Goal: Task Accomplishment & Management: Complete application form

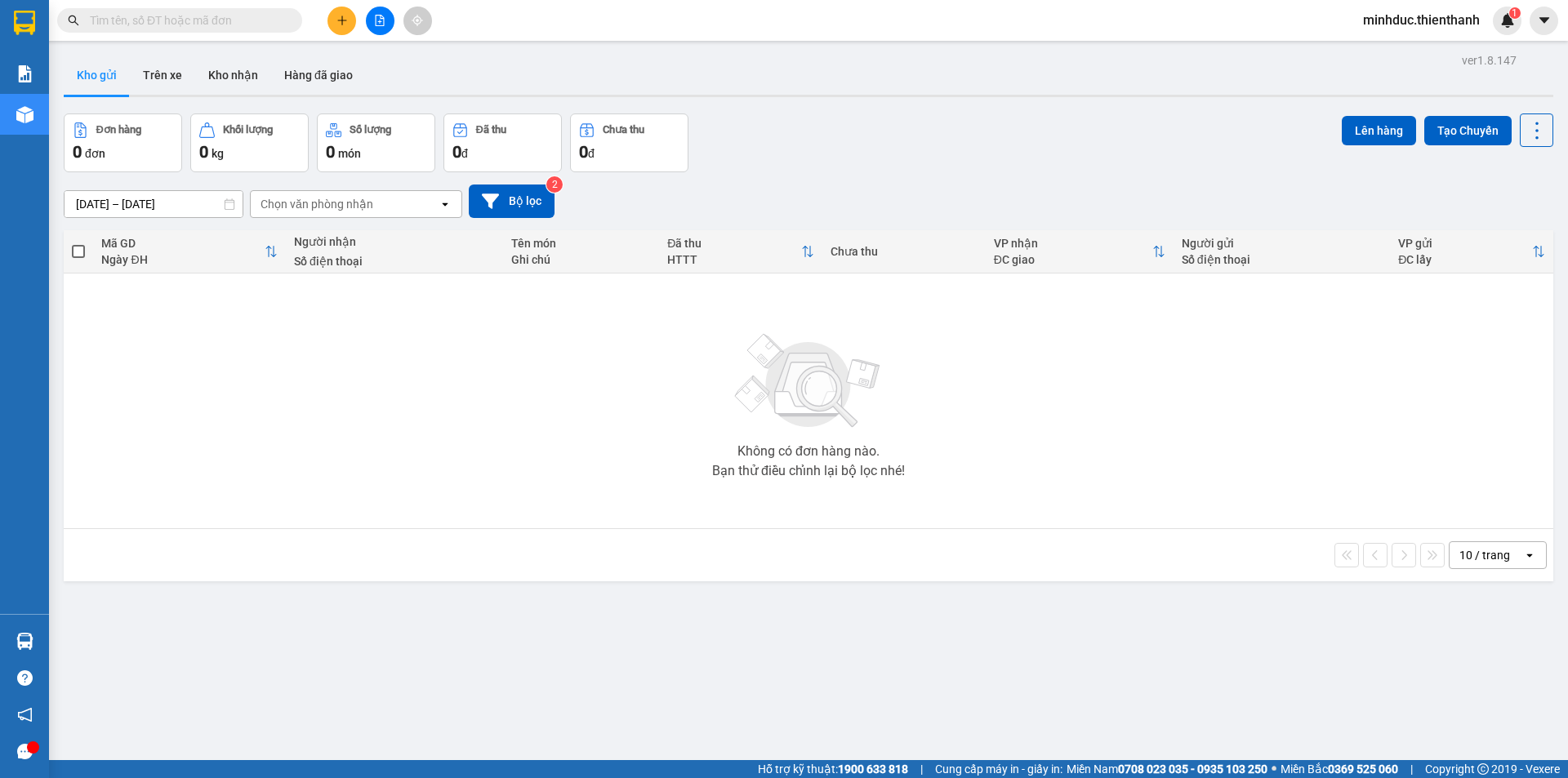
click at [250, 25] on input "text" at bounding box center [186, 20] width 193 height 18
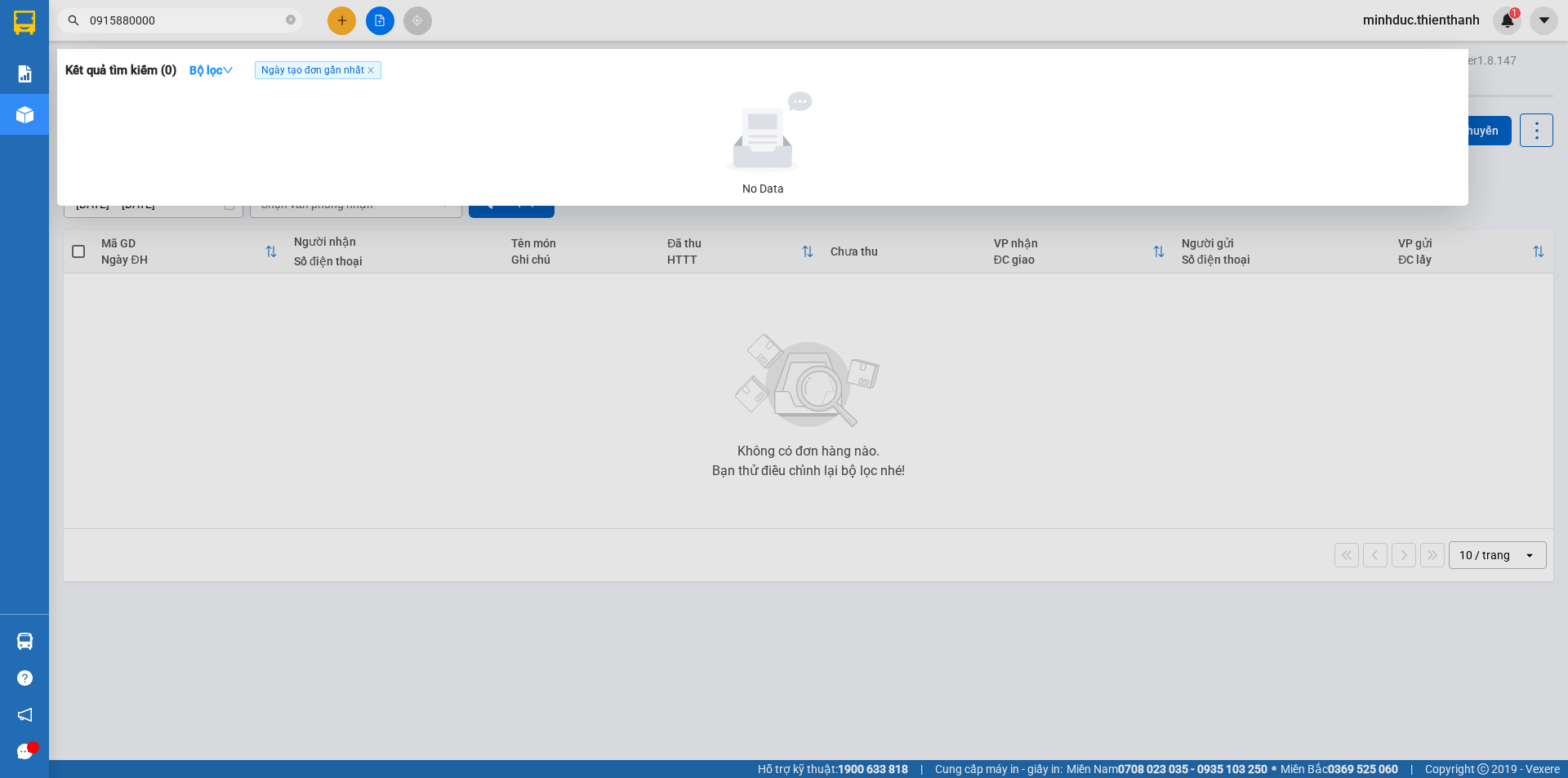
type input "091588000"
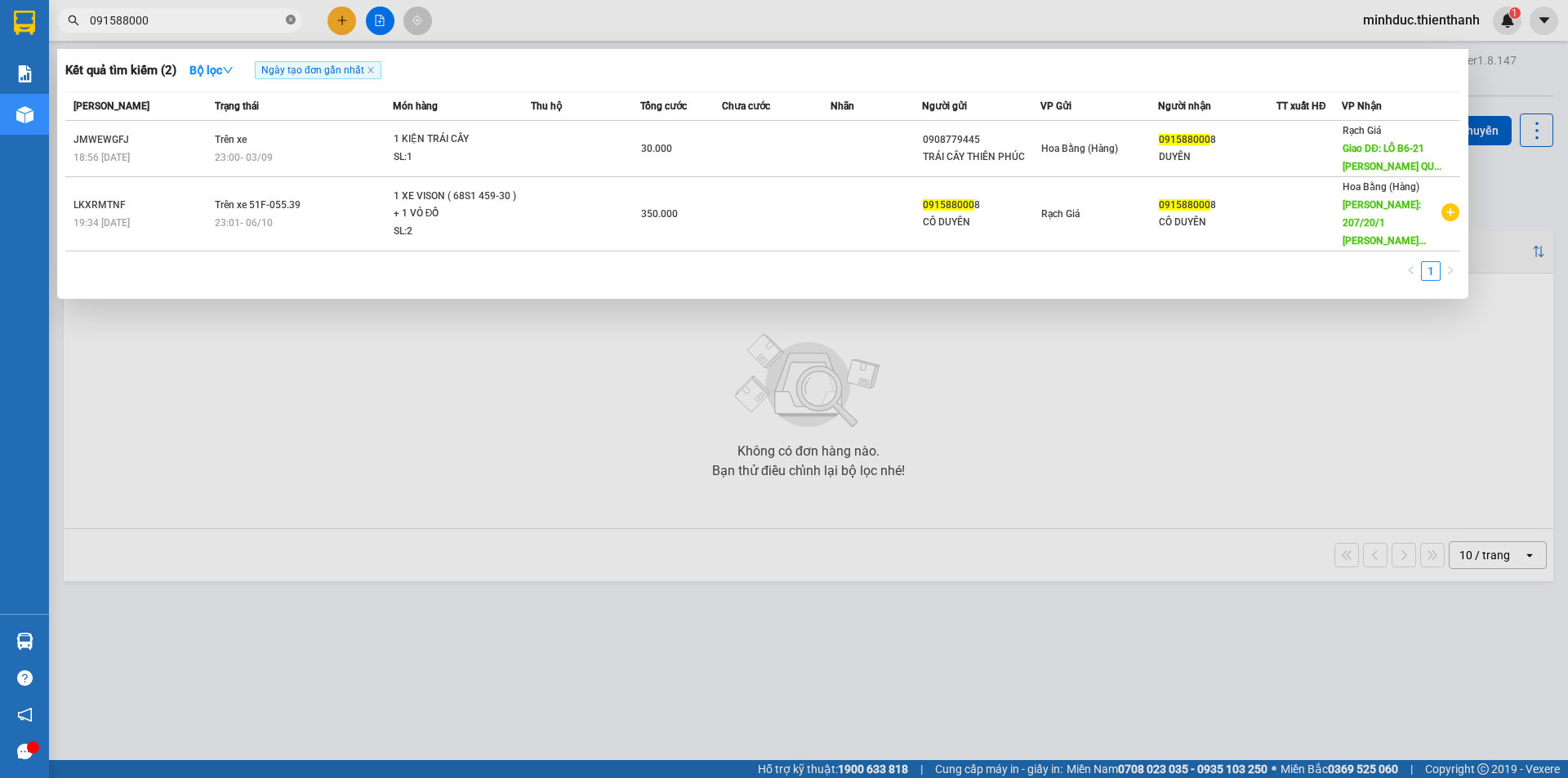
click at [295, 21] on icon "close-circle" at bounding box center [291, 20] width 10 height 10
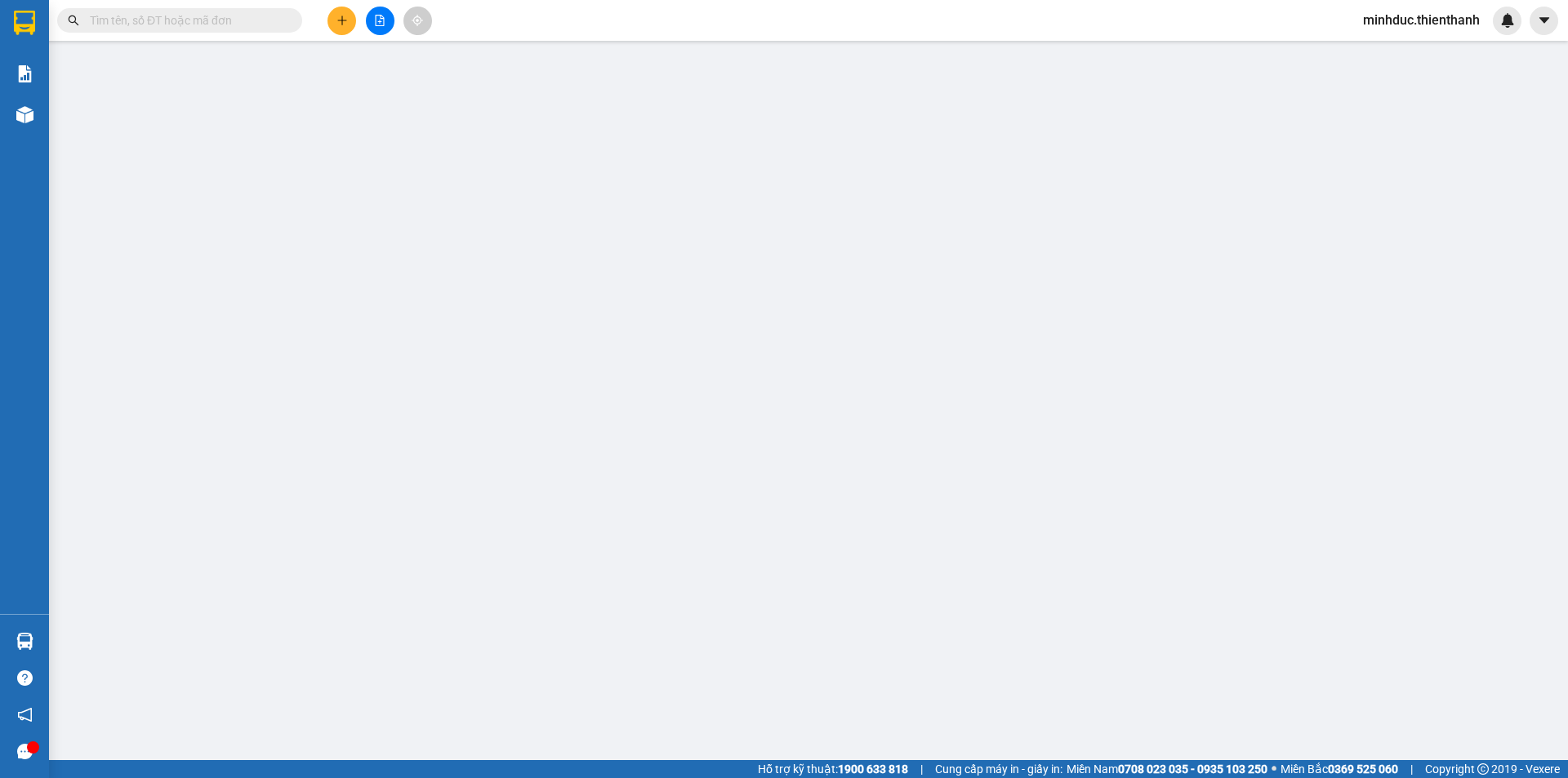
type input "0949799341"
type input "0902740102"
type input "214/69 ĐƯƠNG SỐ 8 BINH [GEOGRAPHIC_DATA]"
type input "0"
type input "40.000"
